Goal: Task Accomplishment & Management: Use online tool/utility

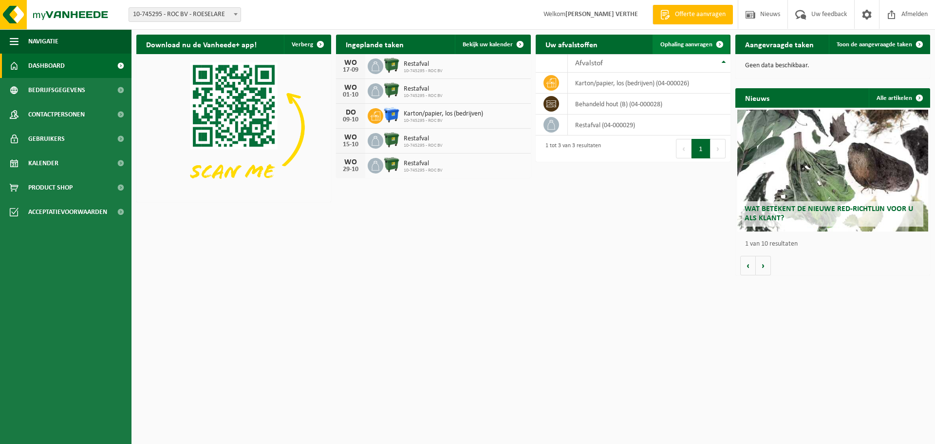
click at [693, 47] on span "Ophaling aanvragen" at bounding box center [686, 44] width 52 height 6
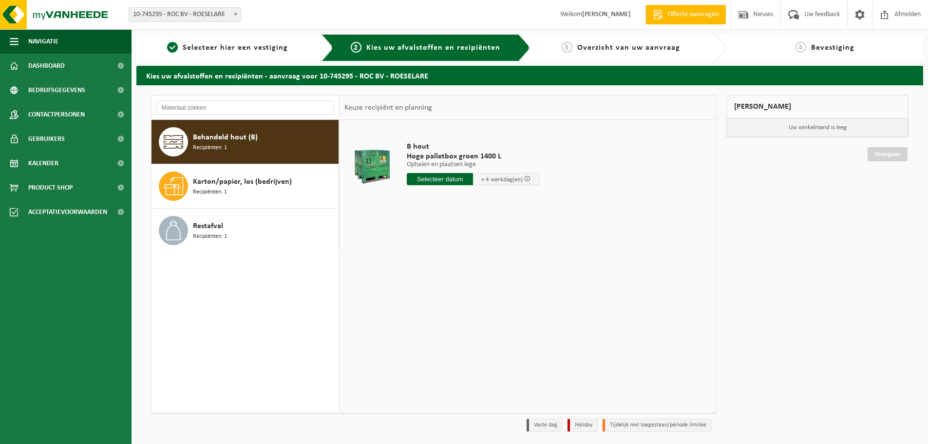
click at [237, 137] on span "Behandeld hout (B)" at bounding box center [225, 137] width 65 height 12
click at [441, 180] on input "text" at bounding box center [440, 179] width 66 height 12
click at [514, 200] on icon at bounding box center [517, 201] width 16 height 16
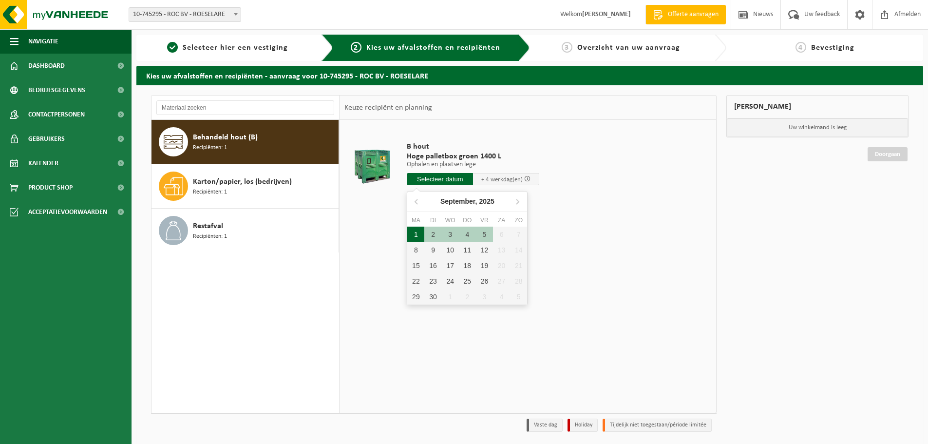
click at [415, 233] on div "1" at bounding box center [415, 234] width 17 height 16
type input "Van 2025-09-01"
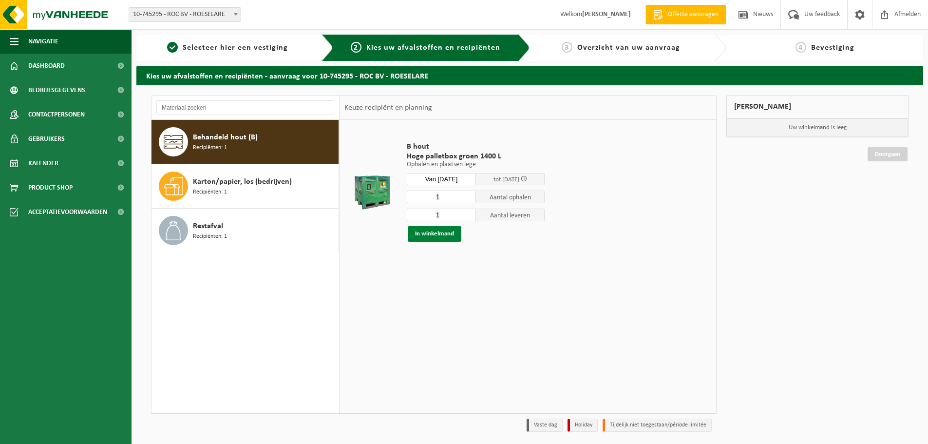
click at [435, 235] on button "In winkelmand" at bounding box center [435, 234] width 54 height 16
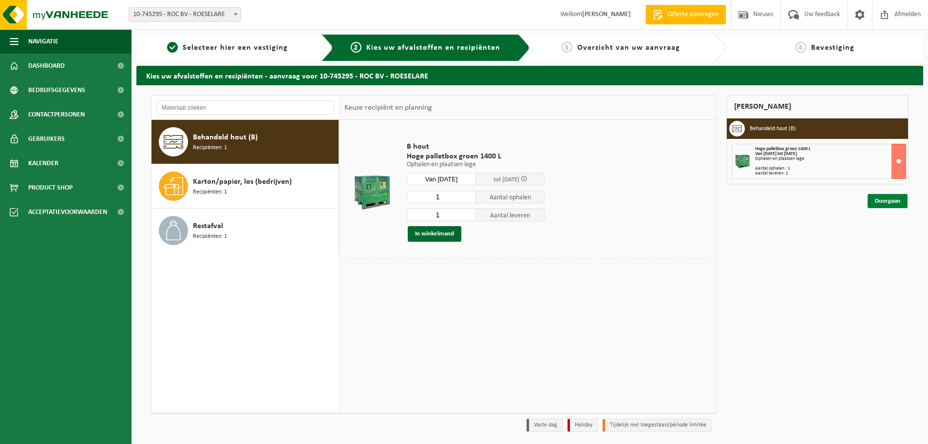
click at [893, 200] on link "Doorgaan" at bounding box center [887, 201] width 40 height 14
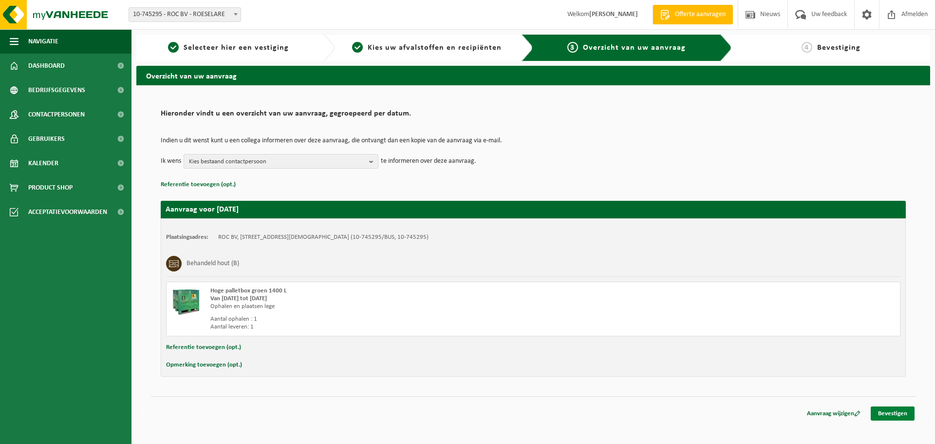
click at [892, 408] on link "Bevestigen" at bounding box center [893, 413] width 44 height 14
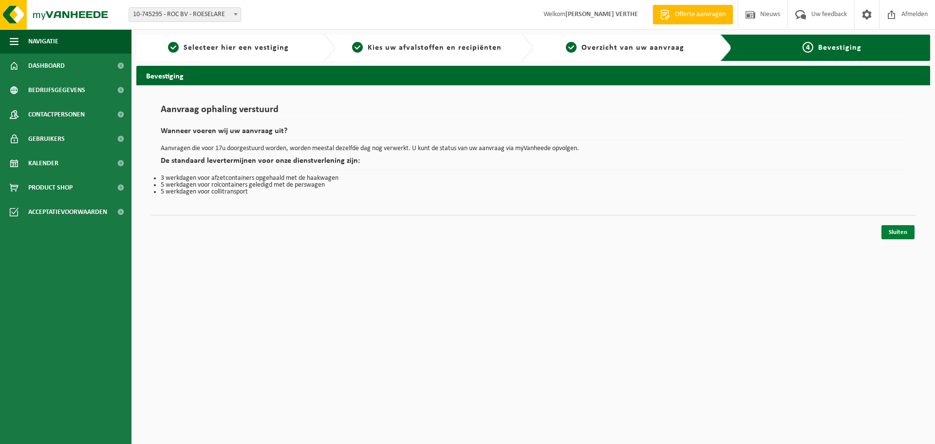
click at [902, 231] on link "Sluiten" at bounding box center [897, 232] width 33 height 14
